Goal: Task Accomplishment & Management: Manage account settings

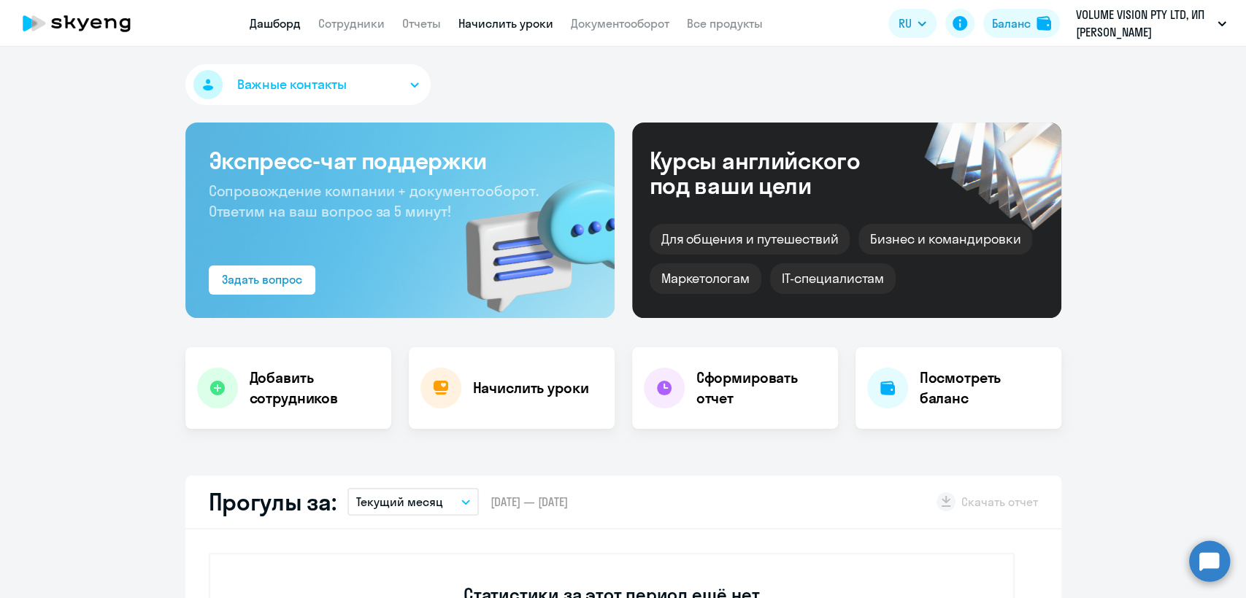
click at [490, 25] on link "Начислить уроки" at bounding box center [505, 23] width 95 height 15
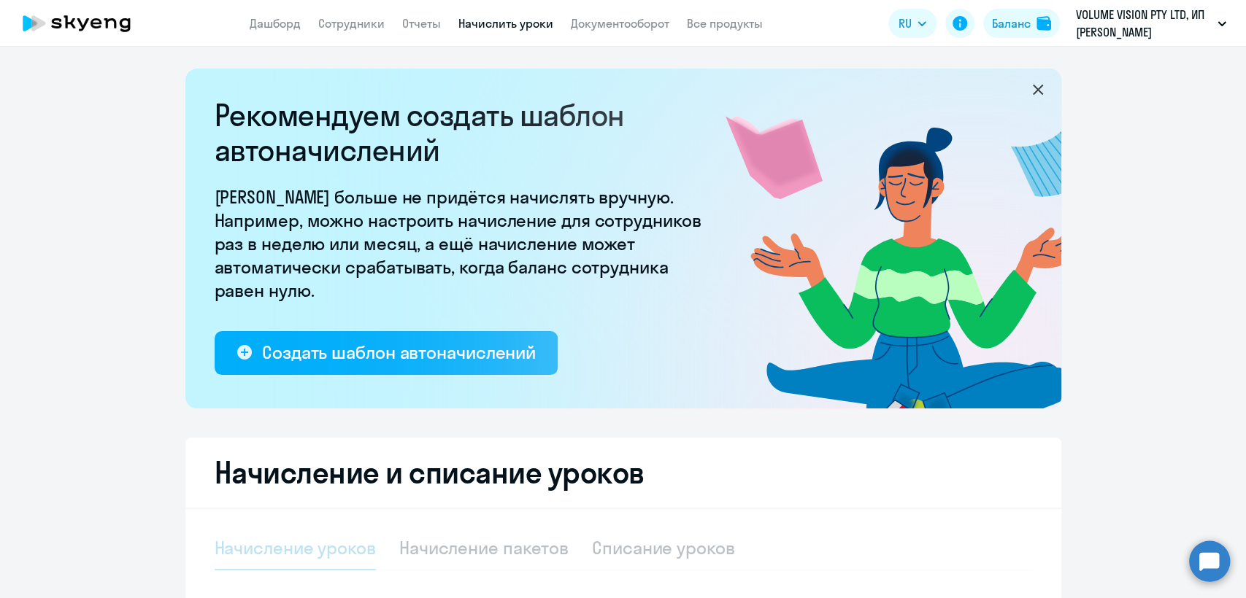
select select "10"
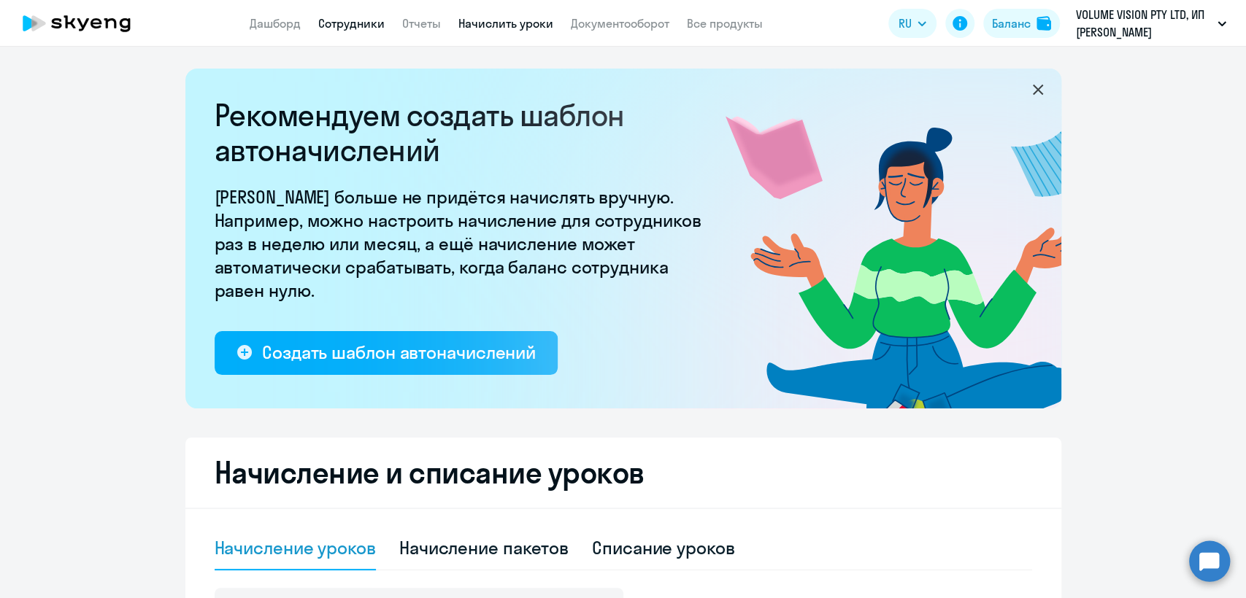
click at [341, 22] on link "Сотрудники" at bounding box center [351, 23] width 66 height 15
select select "30"
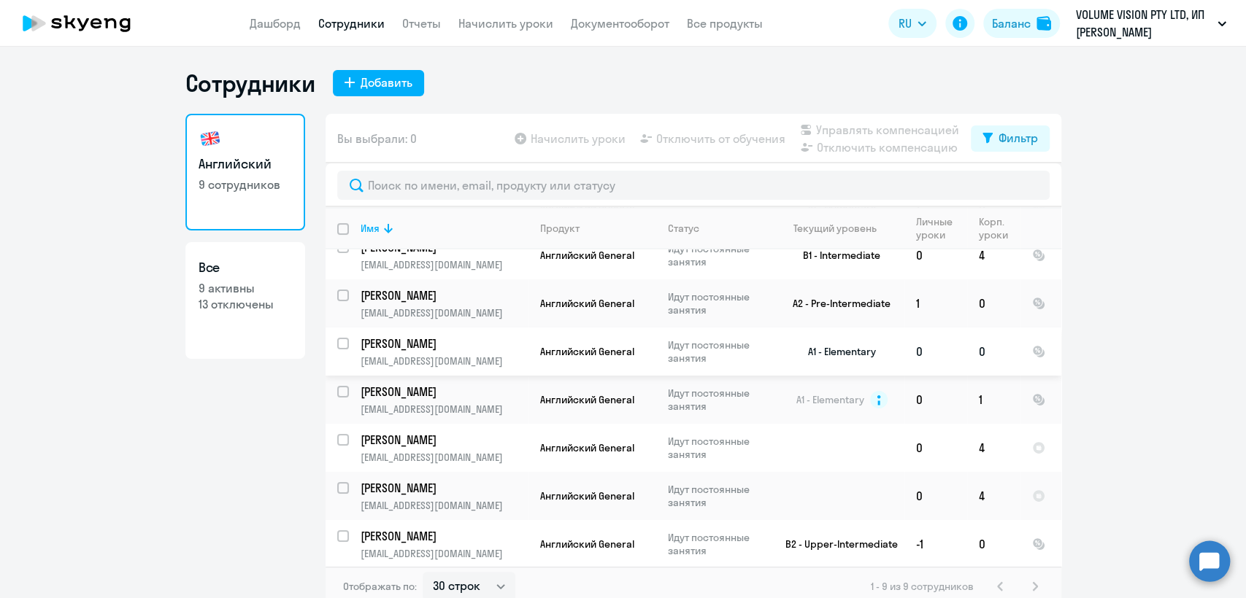
scroll to position [115, 0]
click at [337, 230] on input "deselect all" at bounding box center [351, 237] width 29 height 29
checkbox input "true"
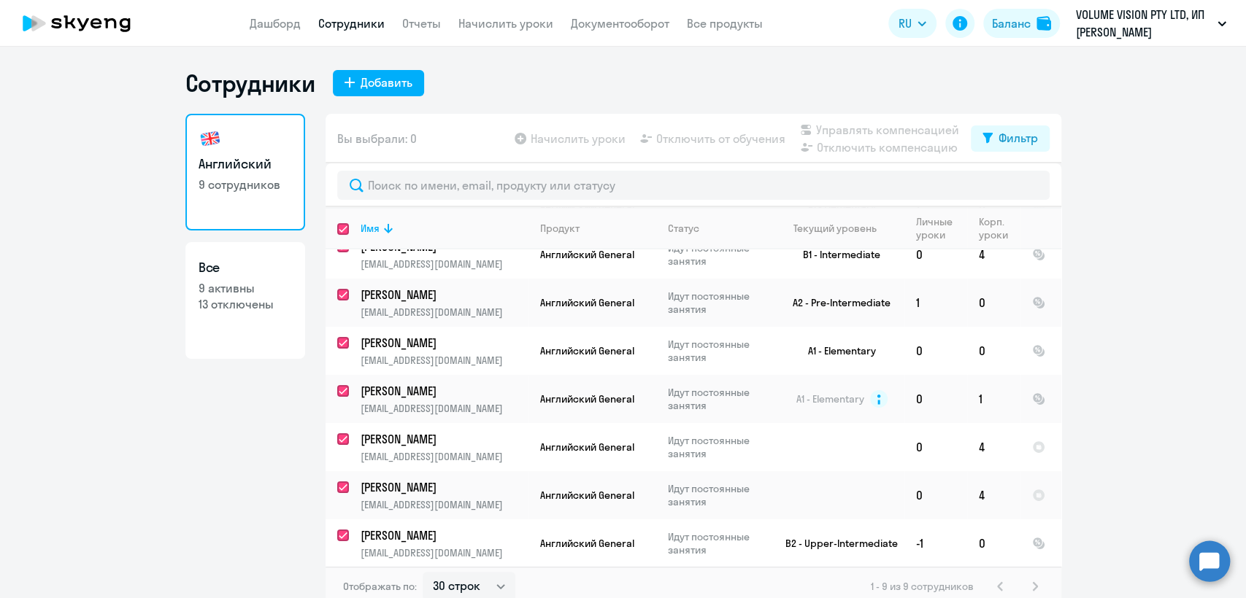
checkbox input "true"
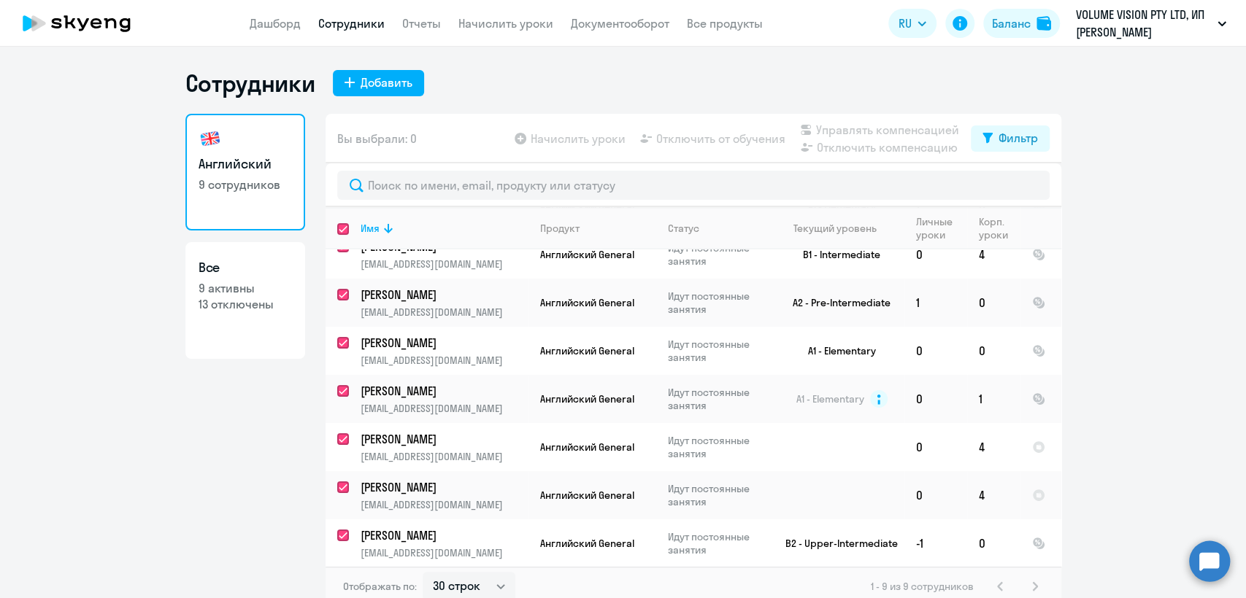
checkbox input "true"
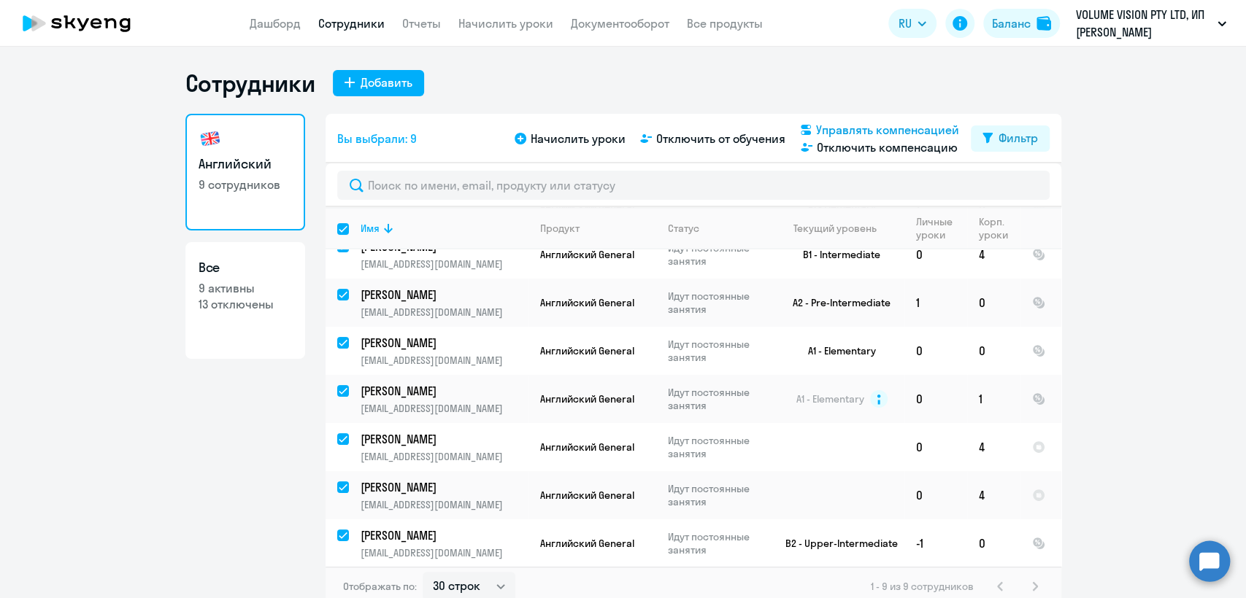
click at [871, 133] on span "Управлять компенсацией" at bounding box center [887, 130] width 143 height 18
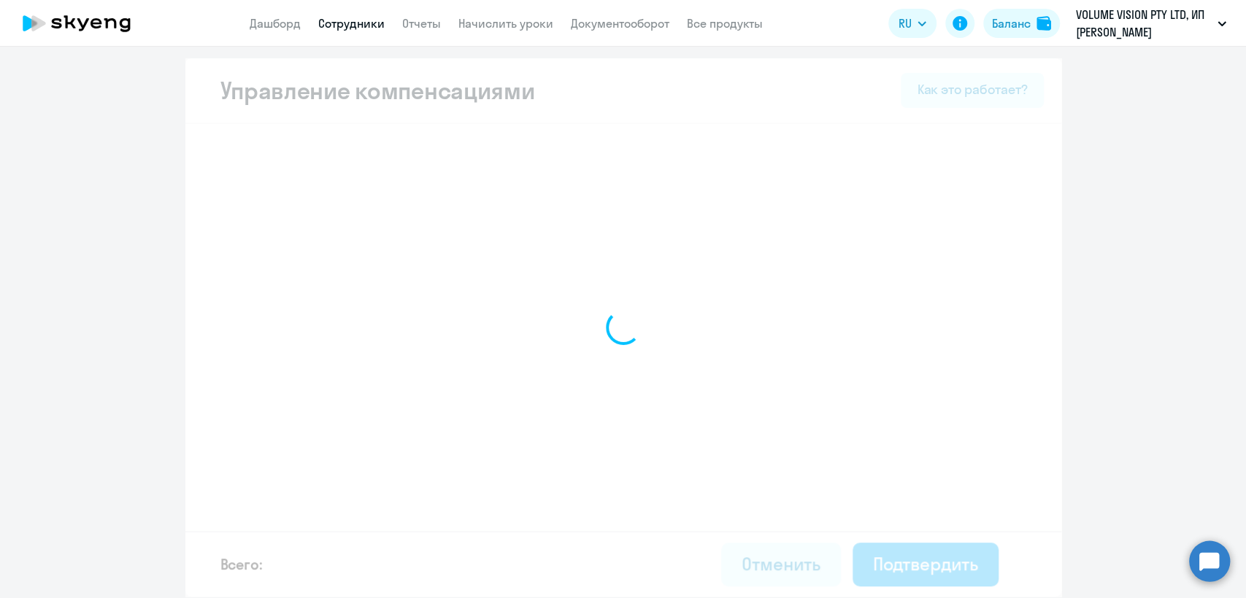
select select "MONTHLY"
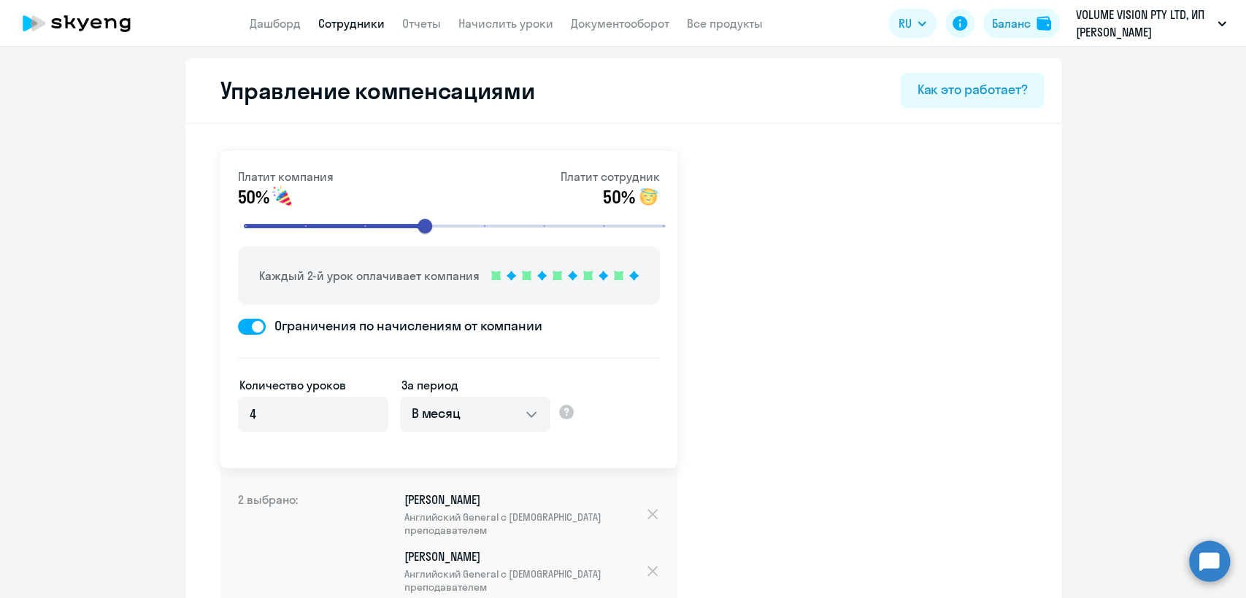
click at [363, 36] on app-header "Дашборд Сотрудники Отчеты Начислить уроки Документооборот Все продукты Дашборд …" at bounding box center [623, 23] width 1246 height 47
click at [360, 28] on link "Сотрудники" at bounding box center [351, 23] width 66 height 15
select select "30"
